Goal: Task Accomplishment & Management: Manage account settings

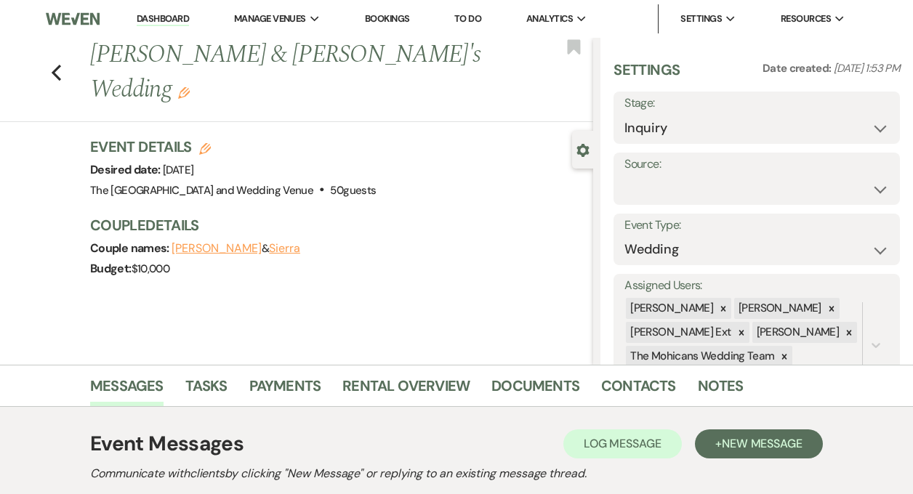
click at [168, 16] on link "Dashboard" at bounding box center [163, 19] width 52 height 14
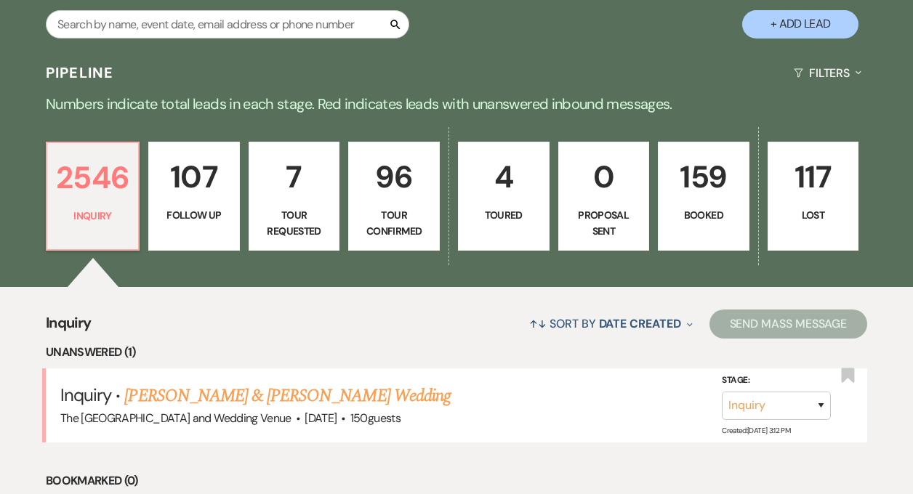
scroll to position [386, 0]
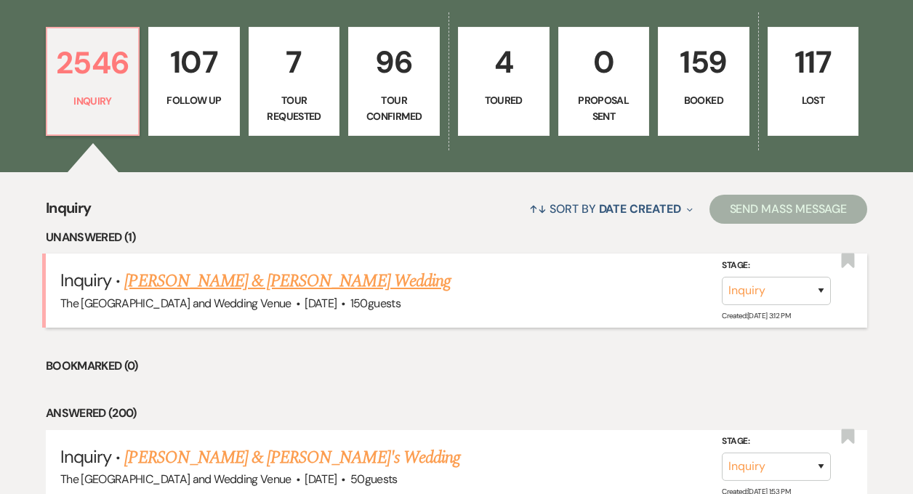
click at [253, 291] on link "[PERSON_NAME] & [PERSON_NAME] Wedding" at bounding box center [287, 281] width 326 height 26
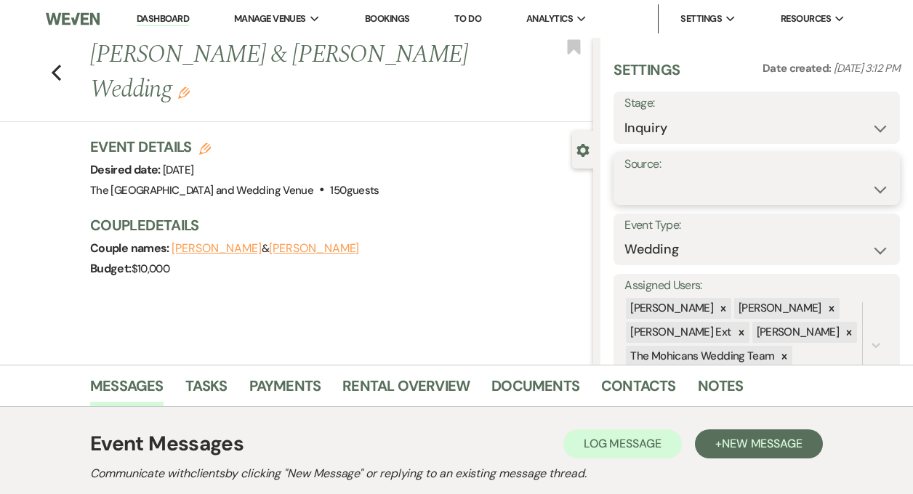
click at [648, 183] on select "Weven Venue Website Instagram Facebook Pinterest Google The Knot Wedding Wire H…" at bounding box center [757, 189] width 265 height 28
select select "5"
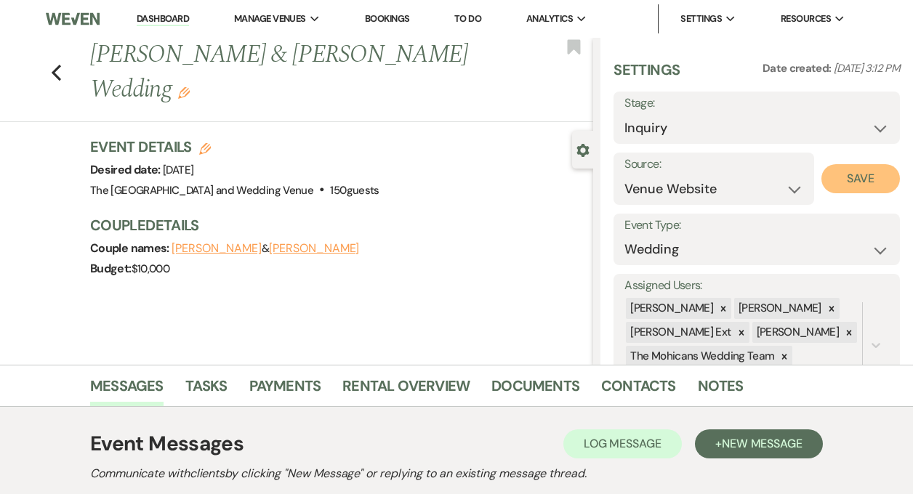
click at [836, 183] on button "Save" at bounding box center [861, 178] width 79 height 29
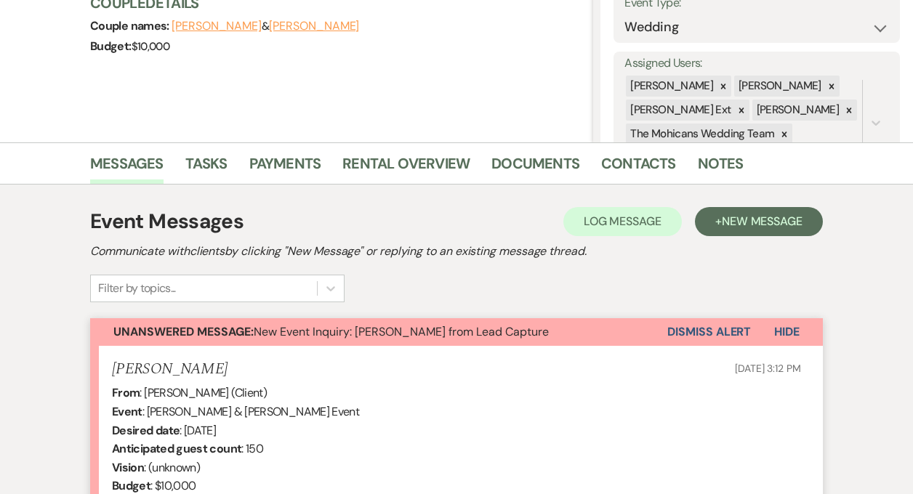
scroll to position [308, 0]
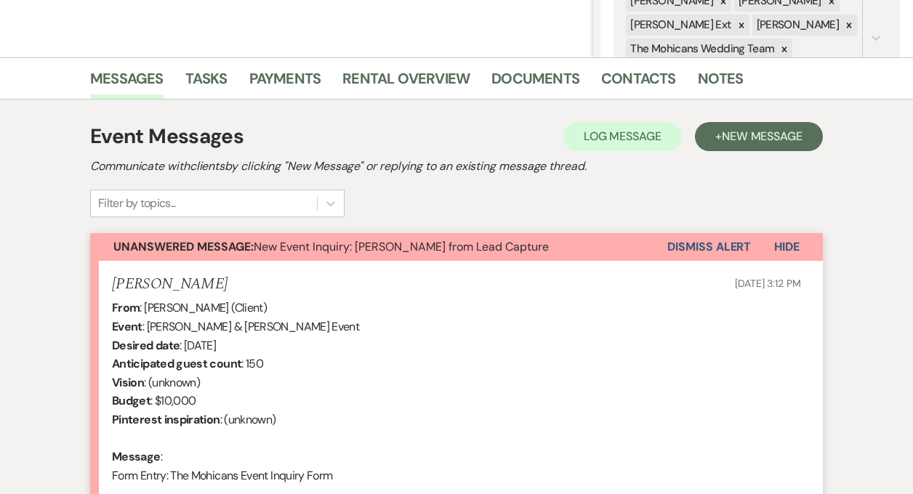
click at [679, 254] on button "Dismiss Alert" at bounding box center [709, 247] width 84 height 28
